Goal: Task Accomplishment & Management: Use online tool/utility

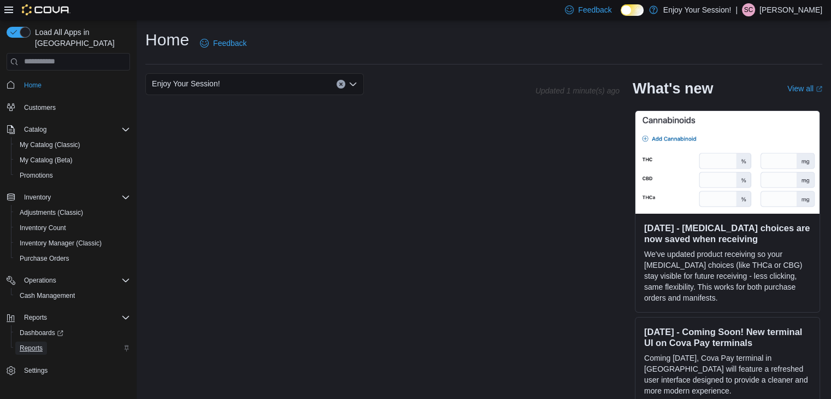
click at [37, 344] on span "Reports" at bounding box center [31, 348] width 23 height 9
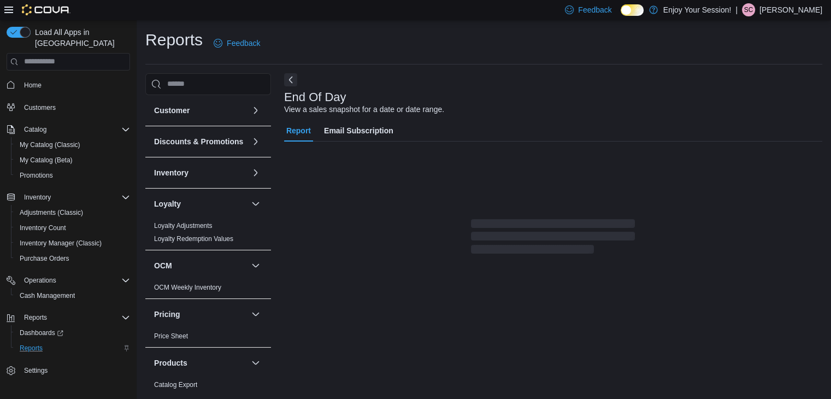
scroll to position [4, 0]
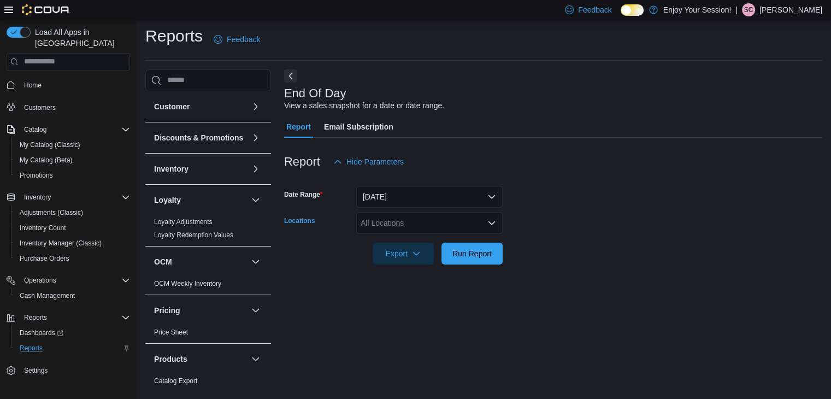
click at [397, 222] on div "All Locations" at bounding box center [429, 223] width 146 height 22
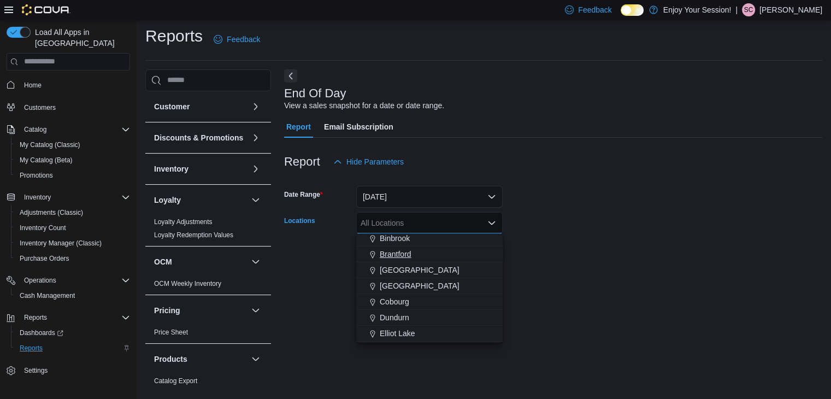
scroll to position [50, 0]
click at [412, 320] on div "Dundurn" at bounding box center [429, 318] width 133 height 11
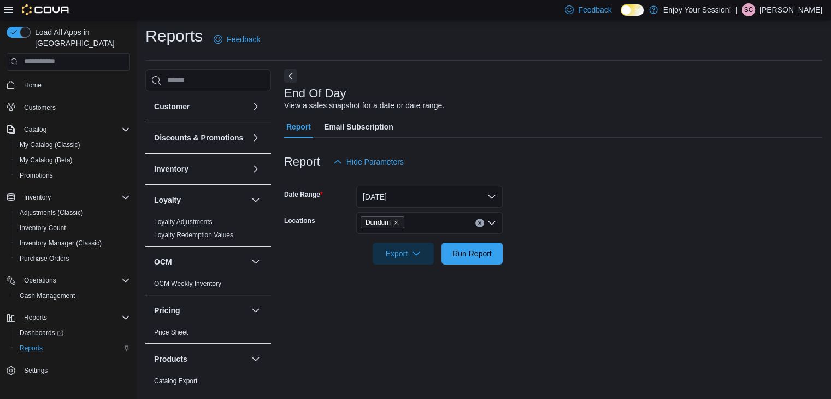
click at [611, 257] on form "Date Range [DATE] Locations Dundurn Export Run Report" at bounding box center [553, 219] width 538 height 92
click at [468, 254] on span "Run Report" at bounding box center [472, 253] width 39 height 11
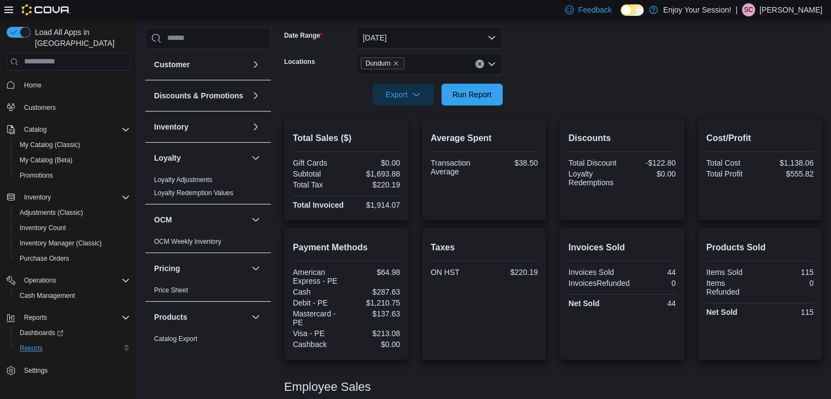
scroll to position [162, 0]
